Goal: Information Seeking & Learning: Check status

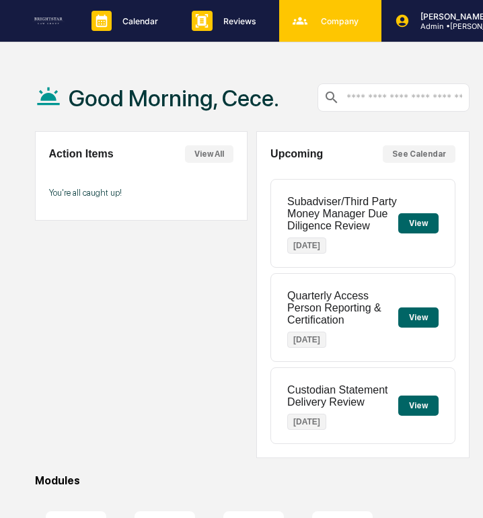
click at [293, 24] on icon at bounding box center [300, 20] width 15 height 7
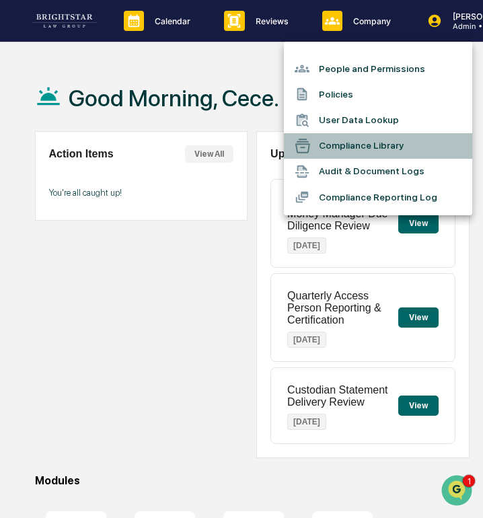
click at [354, 146] on li "Compliance Library" at bounding box center [378, 146] width 188 height 26
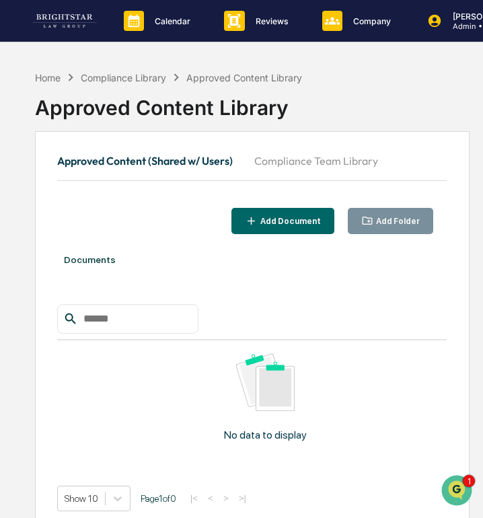
click at [337, 159] on button "Compliance Team Library" at bounding box center [315, 161] width 145 height 32
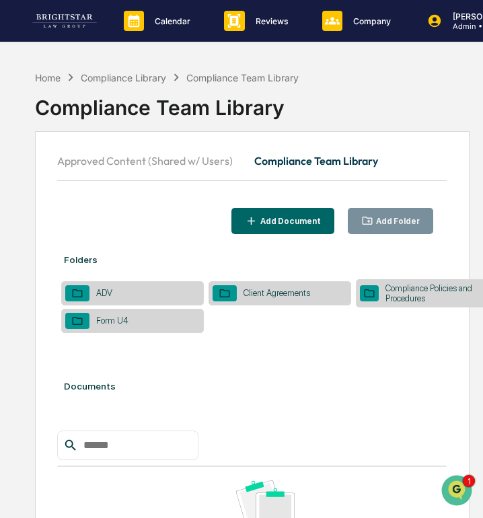
scroll to position [0, 13]
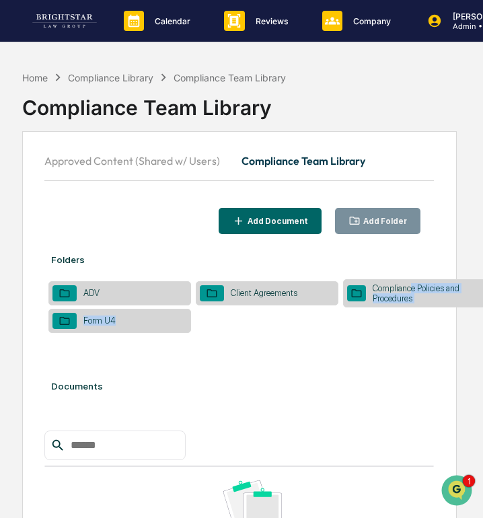
drag, startPoint x: 432, startPoint y: 318, endPoint x: 416, endPoint y: 290, distance: 32.9
click at [416, 289] on table "ADV Client Agreements Compliance Policies and Procedures Form U4" at bounding box center [266, 305] width 445 height 55
click at [440, 332] on table "ADV Client Agreements Compliance Policies and Procedures Form U4" at bounding box center [266, 305] width 445 height 55
drag, startPoint x: 436, startPoint y: 309, endPoint x: 371, endPoint y: 288, distance: 68.5
click at [371, 288] on table "ADV Client Agreements Compliance Policies and Procedures Form U4" at bounding box center [266, 305] width 445 height 55
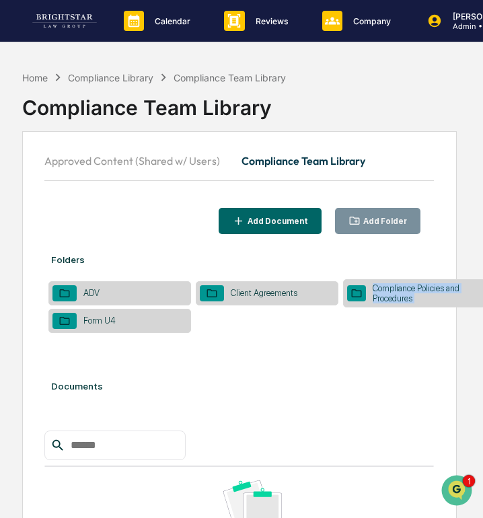
copy tbody "Compliance Policies and Procedures"
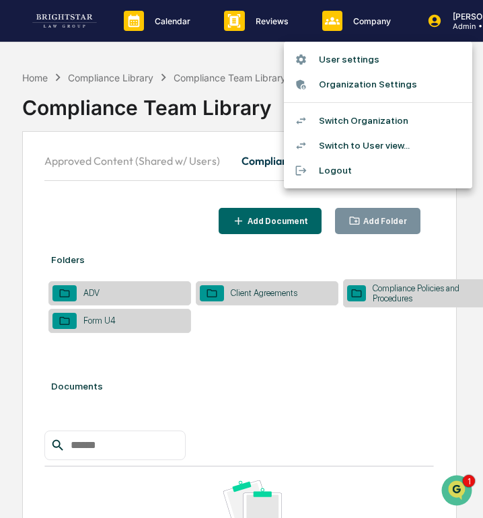
click at [372, 26] on div at bounding box center [241, 259] width 483 height 518
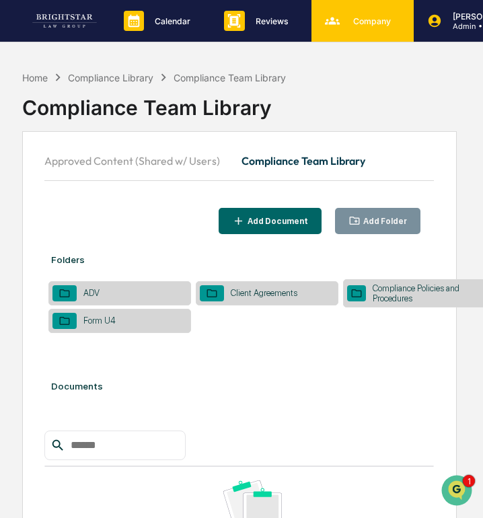
click at [371, 26] on div "Company People, Data, Settings" at bounding box center [361, 21] width 89 height 20
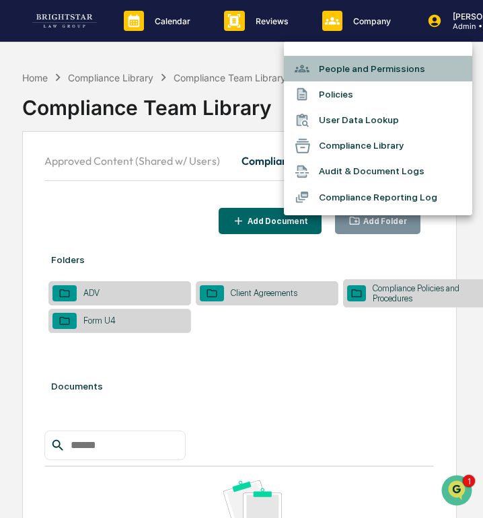
click at [375, 69] on li "People and Permissions" at bounding box center [378, 69] width 188 height 26
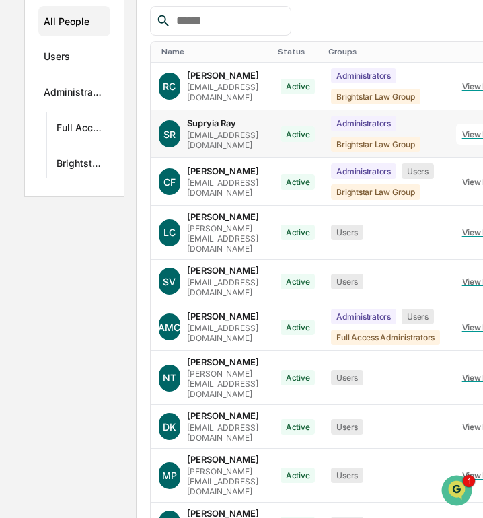
scroll to position [219, 0]
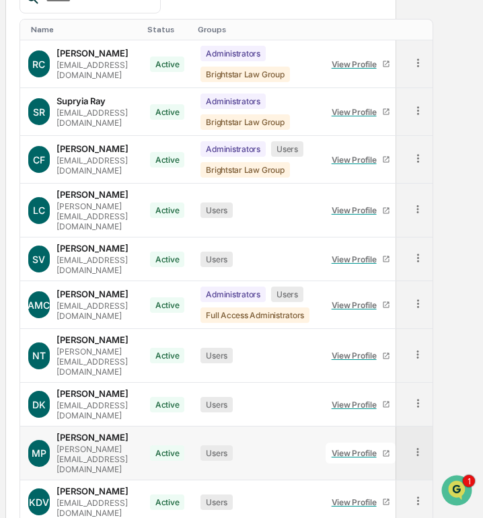
click at [382, 448] on div "View Profile" at bounding box center [357, 453] width 50 height 10
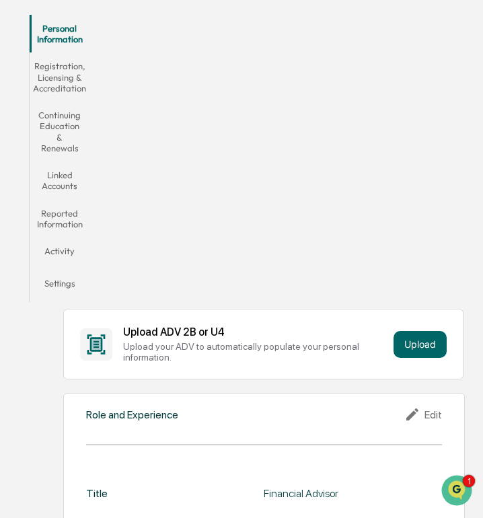
click at [63, 73] on button "Registration, Licensing & Accreditation" at bounding box center [60, 76] width 61 height 49
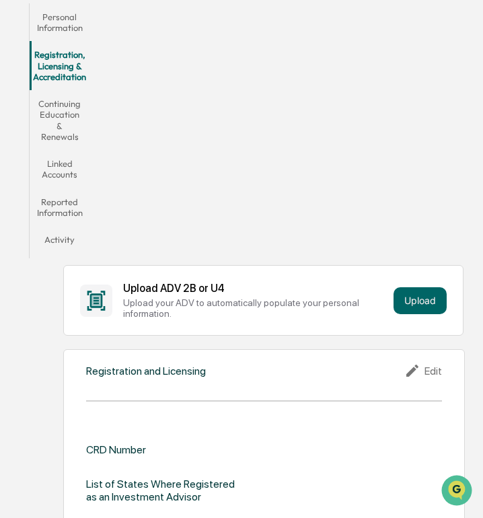
click at [68, 122] on button "Continuing Education & Renewals" at bounding box center [60, 120] width 61 height 60
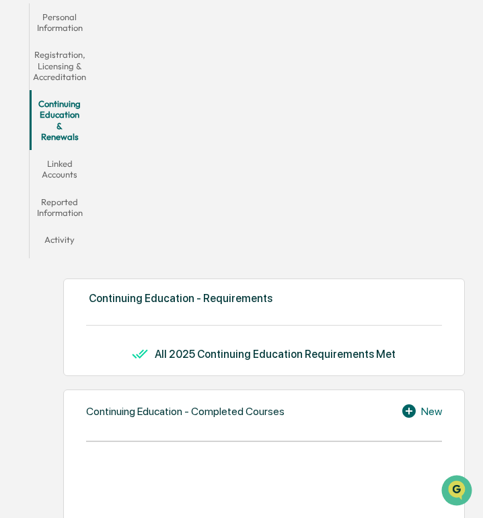
click at [65, 157] on button "Linked Accounts" at bounding box center [60, 169] width 61 height 38
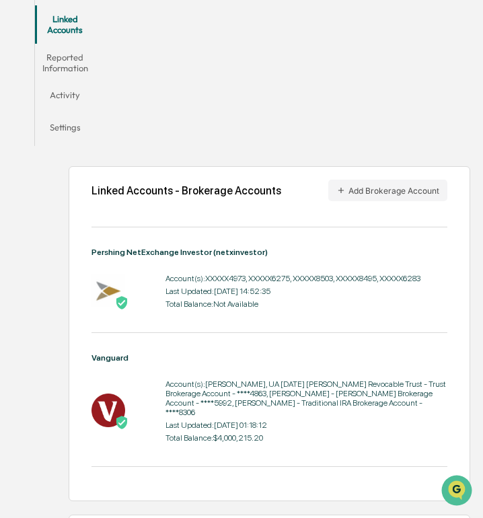
scroll to position [505, 1]
